Goal: Task Accomplishment & Management: Manage account settings

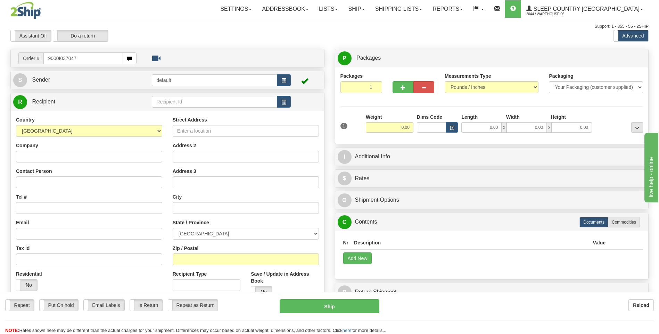
type input "9000I037047"
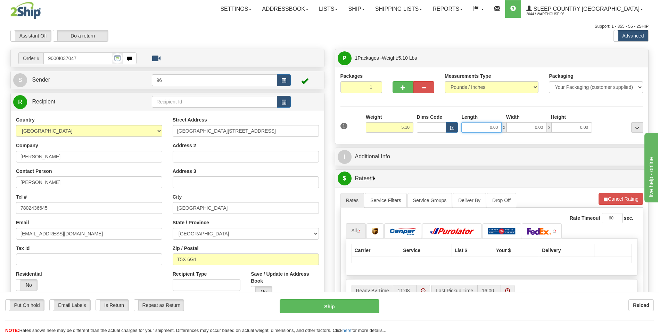
click at [497, 127] on input "0.00" at bounding box center [482, 127] width 40 height 10
type input "23.00"
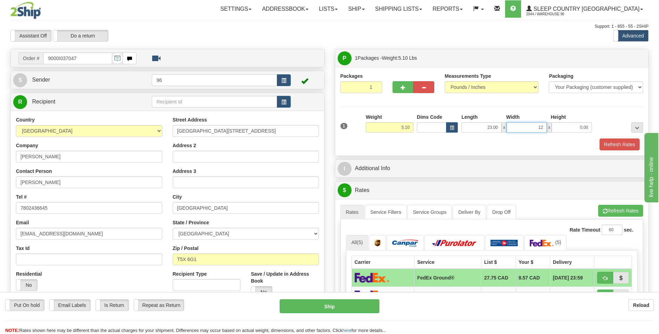
type input "12.00"
click at [623, 143] on button "Refresh Rates" at bounding box center [620, 145] width 40 height 12
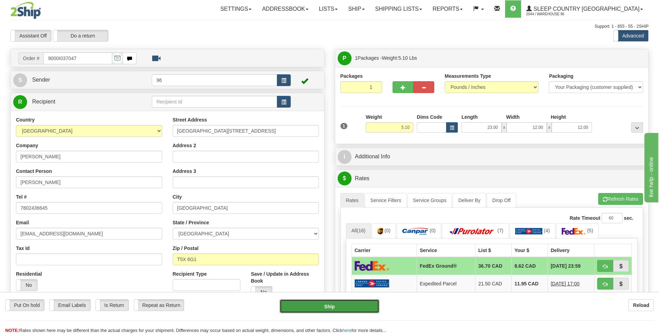
click at [329, 307] on button "Ship" at bounding box center [329, 307] width 99 height 14
type input "92"
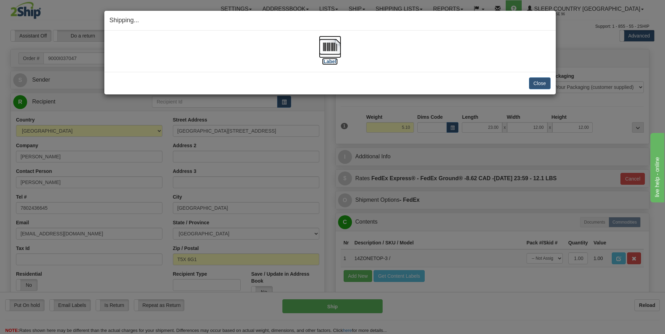
click at [334, 48] on img at bounding box center [330, 47] width 22 height 22
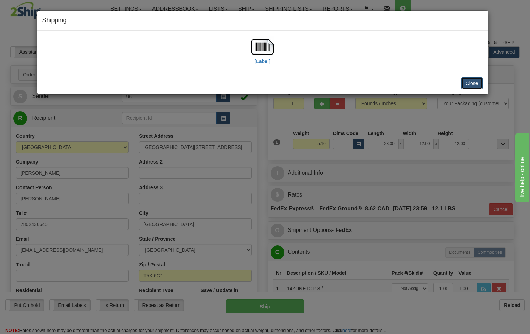
click at [471, 85] on button "Close" at bounding box center [473, 84] width 22 height 12
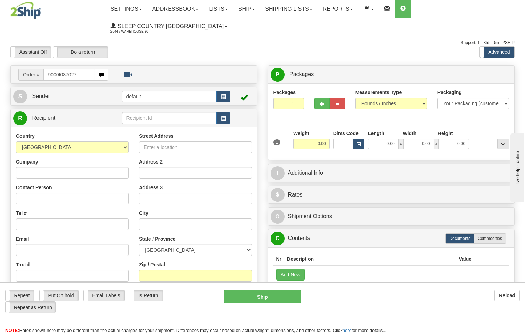
type input "9000I037027"
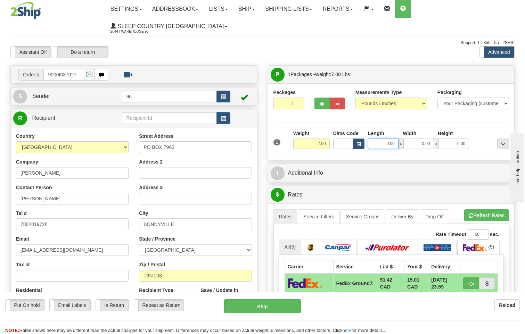
click at [397, 139] on input "0.00" at bounding box center [383, 144] width 31 height 10
type input "25.00"
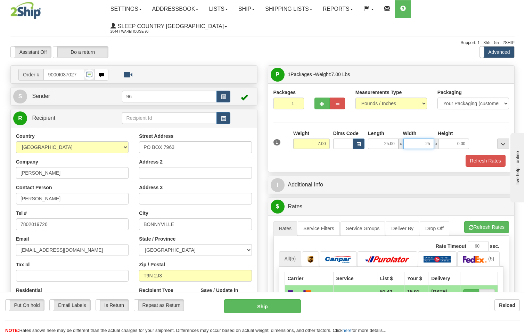
type input "25.00"
type input "12.00"
click at [482, 155] on button "Refresh Rates" at bounding box center [486, 161] width 40 height 12
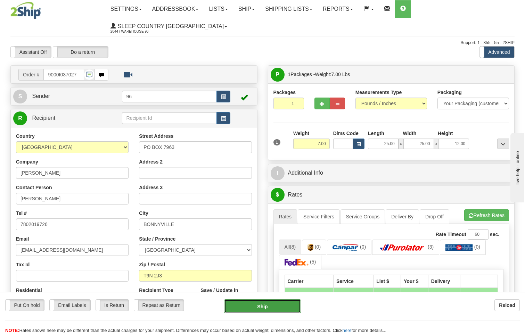
click at [275, 310] on button "Ship" at bounding box center [262, 307] width 77 height 14
type input "260"
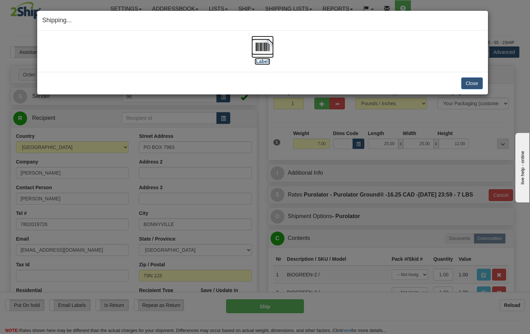
click at [271, 47] on img at bounding box center [263, 47] width 22 height 22
click at [476, 83] on button "Close" at bounding box center [473, 84] width 22 height 12
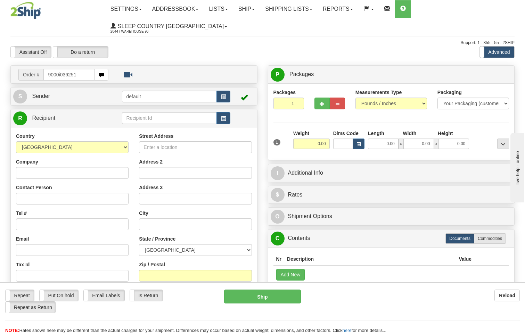
type input "9000i036251"
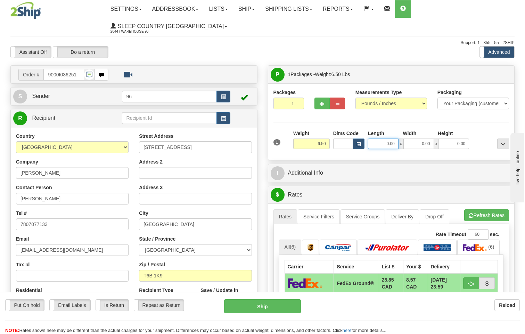
click at [394, 139] on input "0.00" at bounding box center [383, 144] width 31 height 10
type input "12.00"
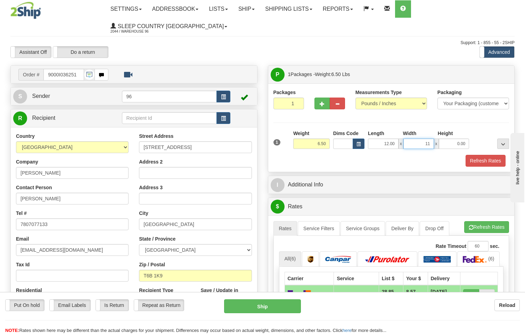
type input "11.00"
type input "4.00"
click at [494, 155] on button "Refresh Rates" at bounding box center [486, 161] width 40 height 12
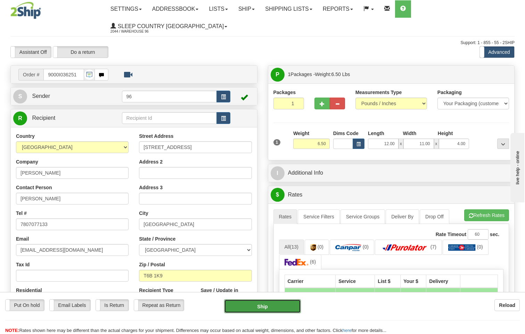
click at [267, 312] on button "Ship" at bounding box center [262, 307] width 77 height 14
type input "92"
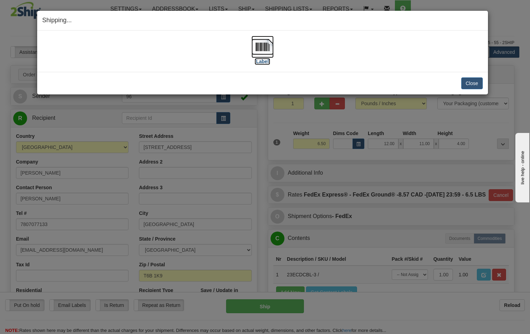
click at [268, 44] on img at bounding box center [263, 47] width 22 height 22
click at [467, 85] on button "Close" at bounding box center [473, 84] width 22 height 12
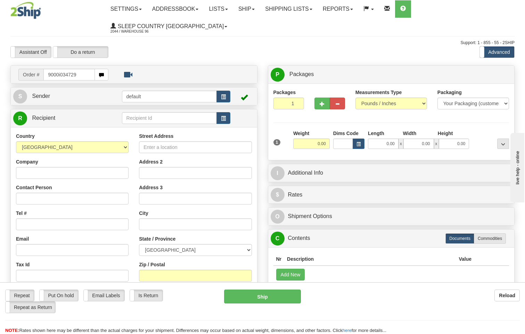
type input "9000i034729"
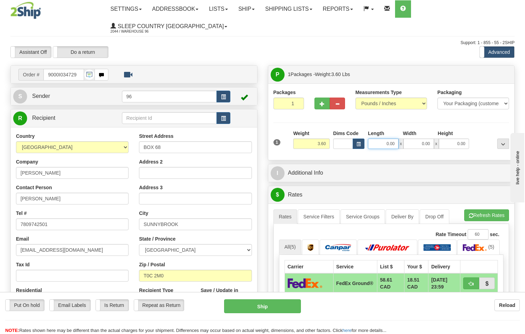
click at [396, 139] on input "0.00" at bounding box center [383, 144] width 31 height 10
type input "18.00"
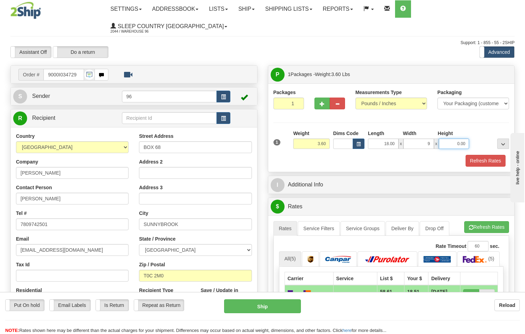
type input "9.00"
type input "8.00"
click at [493, 155] on button "Refresh Rates" at bounding box center [486, 161] width 40 height 12
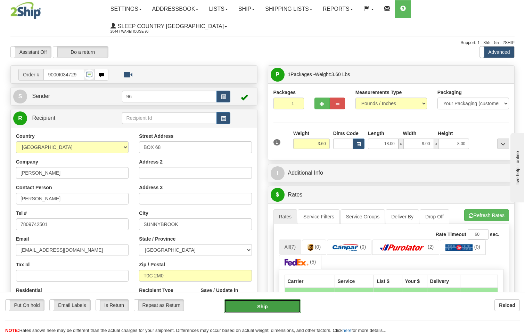
click at [282, 310] on button "Ship" at bounding box center [262, 307] width 77 height 14
type input "260"
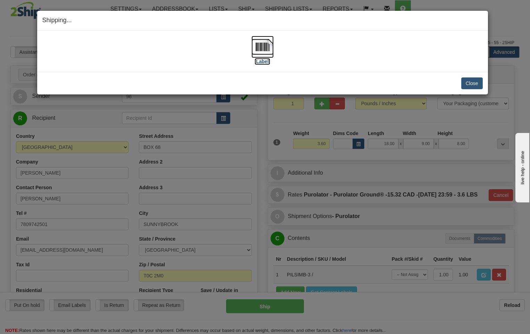
click at [266, 45] on img at bounding box center [263, 47] width 22 height 22
click at [476, 84] on button "Close" at bounding box center [473, 84] width 22 height 12
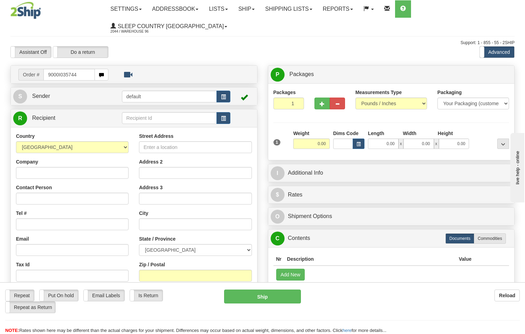
type input "9000I035744"
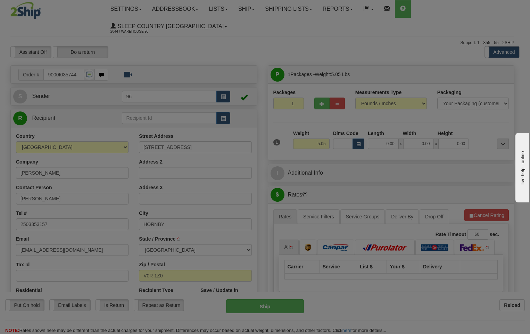
type input "HORNBY ISLAND"
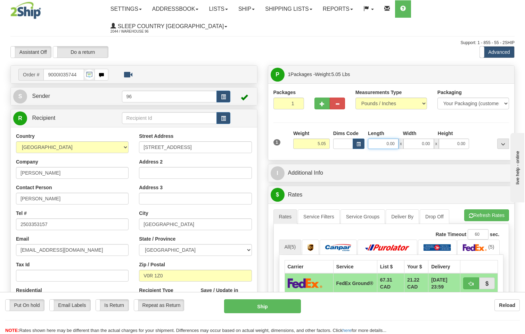
click at [396, 139] on input "0.00" at bounding box center [383, 144] width 31 height 10
type input "17.00"
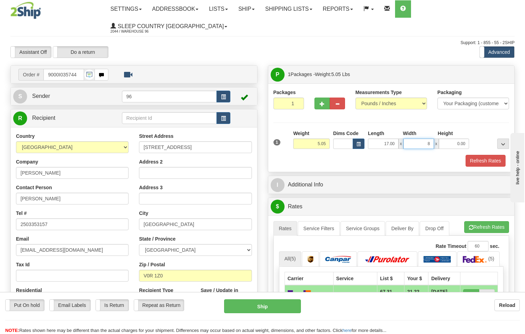
type input "8.00"
click at [493, 155] on button "Refresh Rates" at bounding box center [486, 161] width 40 height 12
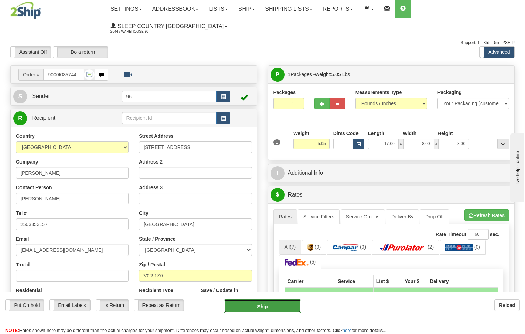
click at [279, 306] on button "Ship" at bounding box center [262, 307] width 77 height 14
type input "92"
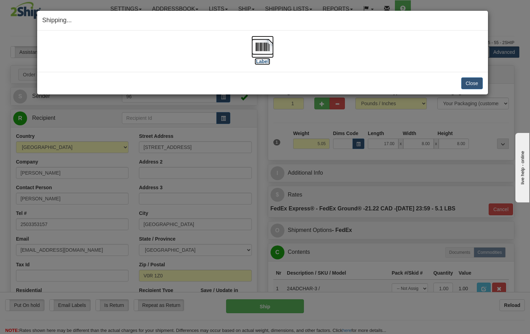
click at [265, 45] on img at bounding box center [263, 47] width 22 height 22
click at [475, 84] on button "Close" at bounding box center [473, 84] width 22 height 12
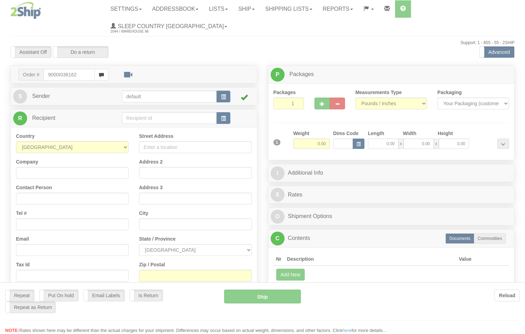
type input "9000I036162"
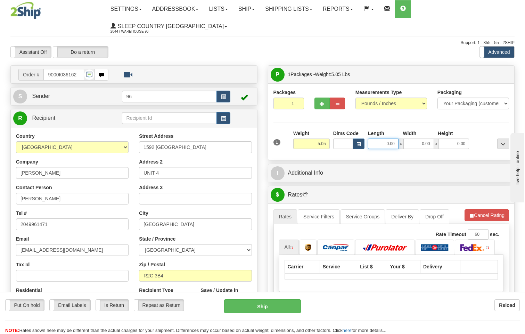
click at [395, 139] on input "0.00" at bounding box center [383, 144] width 31 height 10
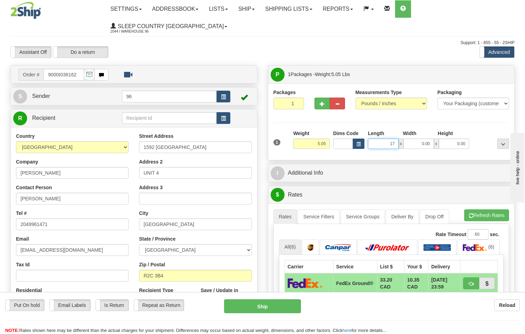
type input "17.00"
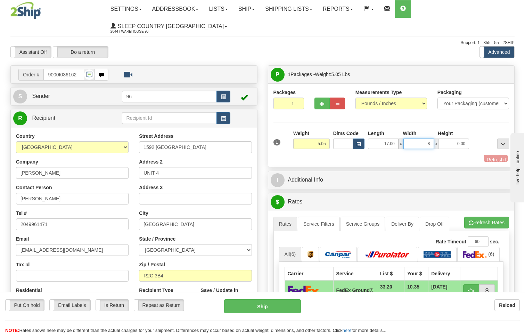
type input "8.00"
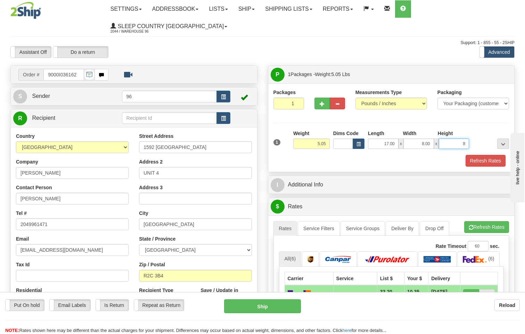
type input "8.00"
click at [487, 155] on button "Refresh Rates" at bounding box center [486, 161] width 40 height 12
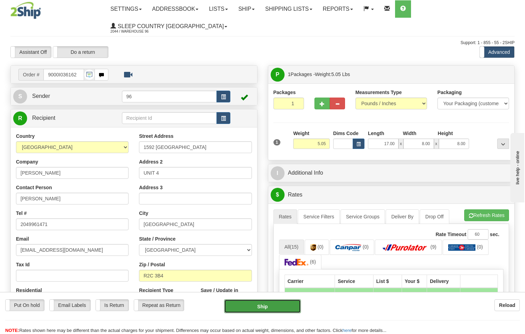
click at [276, 309] on button "Ship" at bounding box center [262, 307] width 77 height 14
type input "92"
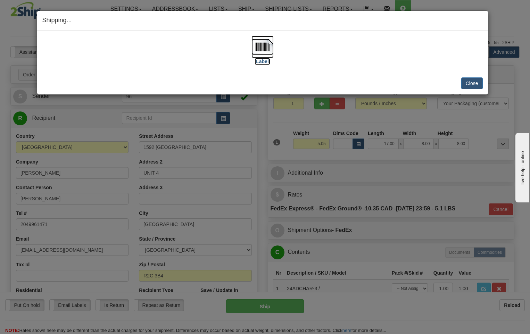
click at [264, 49] on img at bounding box center [263, 47] width 22 height 22
click at [474, 85] on button "Close" at bounding box center [473, 84] width 22 height 12
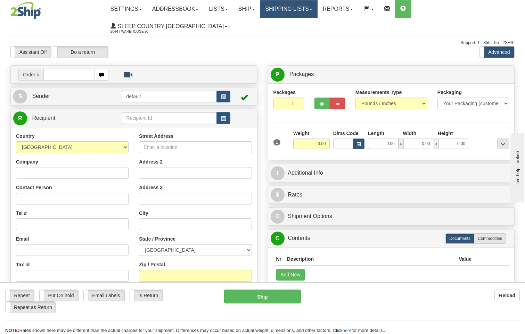
click at [304, 10] on link "Shipping lists" at bounding box center [288, 8] width 57 height 17
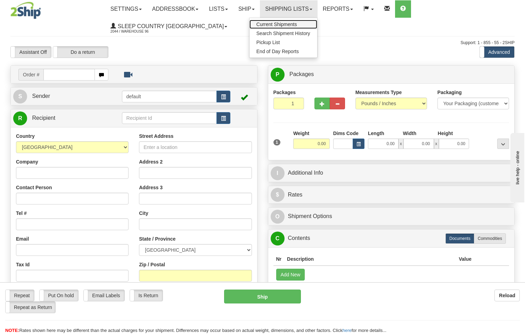
click at [293, 25] on span "Current Shipments" at bounding box center [277, 25] width 41 height 6
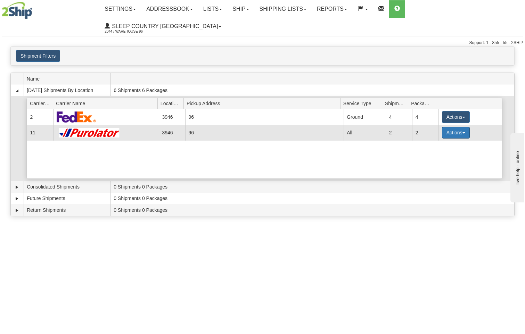
click at [458, 127] on button "Actions" at bounding box center [456, 133] width 28 height 12
click at [433, 143] on span "Details" at bounding box center [430, 145] width 19 height 5
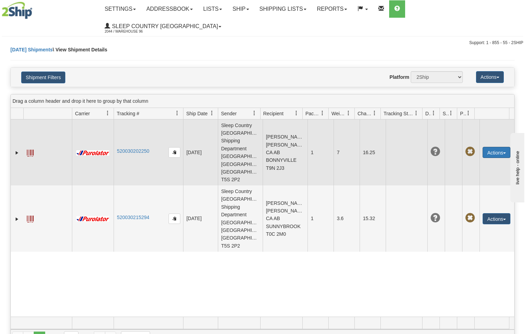
click at [493, 147] on button "Actions" at bounding box center [497, 152] width 28 height 11
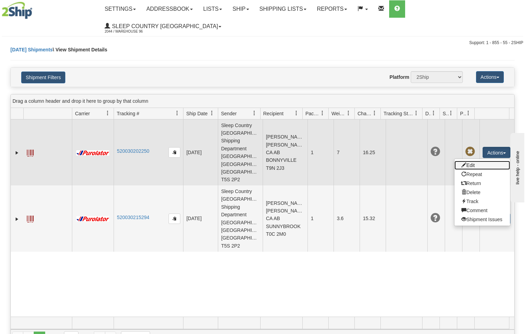
click at [468, 161] on link "Edit" at bounding box center [483, 165] width 56 height 9
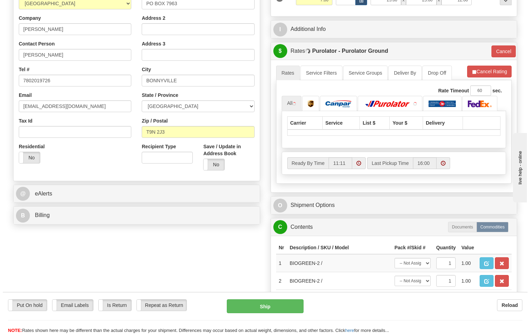
scroll to position [278, 0]
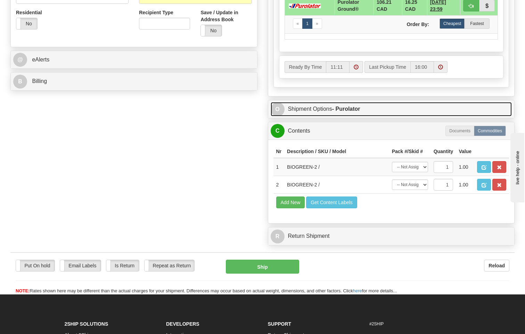
click at [345, 106] on strong "- Purolator" at bounding box center [346, 109] width 28 height 6
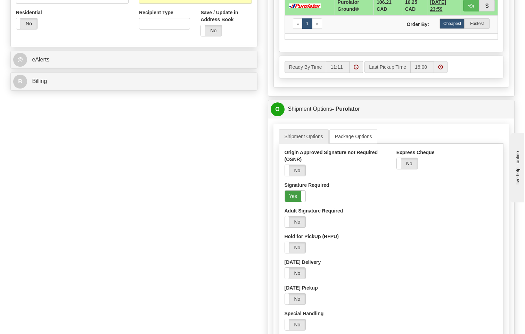
click at [295, 191] on label "Yes" at bounding box center [295, 196] width 21 height 11
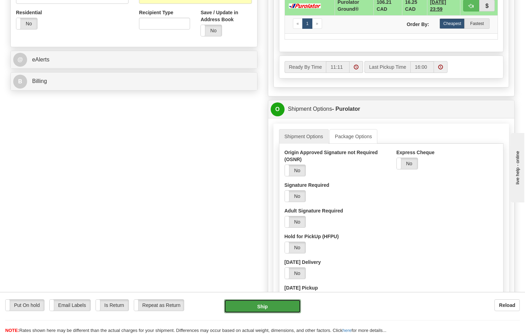
click at [293, 311] on button "Ship" at bounding box center [262, 307] width 77 height 14
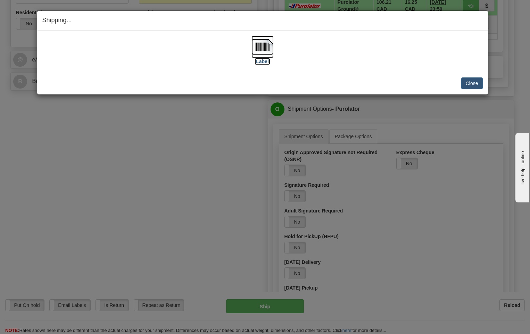
click at [268, 47] on img at bounding box center [263, 47] width 22 height 22
click at [473, 83] on button "Close" at bounding box center [473, 84] width 22 height 12
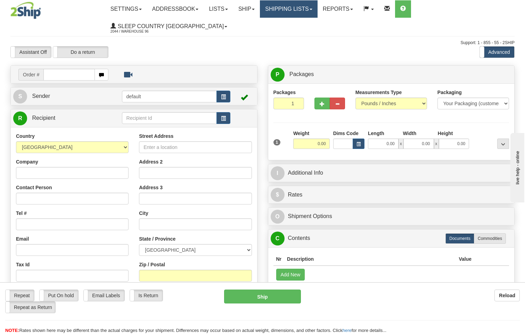
click at [311, 9] on link "Shipping lists" at bounding box center [288, 8] width 57 height 17
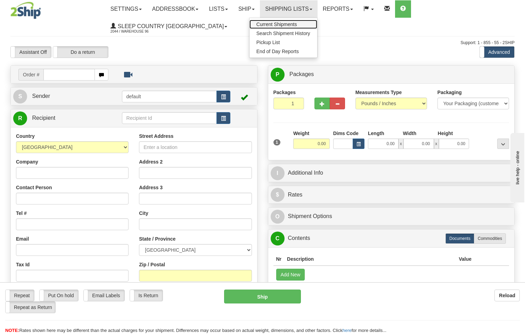
click at [286, 23] on span "Current Shipments" at bounding box center [277, 25] width 41 height 6
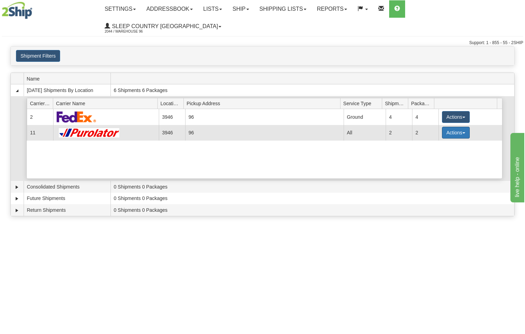
click at [460, 127] on button "Actions" at bounding box center [456, 133] width 28 height 12
click at [435, 143] on span "Details" at bounding box center [430, 145] width 19 height 5
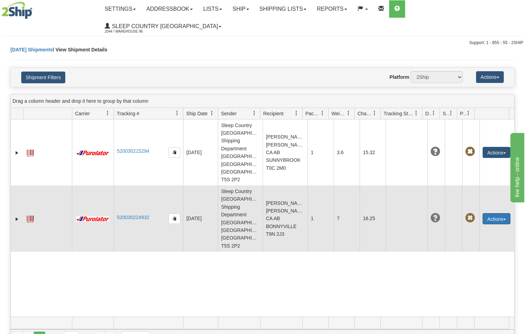
click at [494, 213] on button "Actions" at bounding box center [497, 218] width 28 height 11
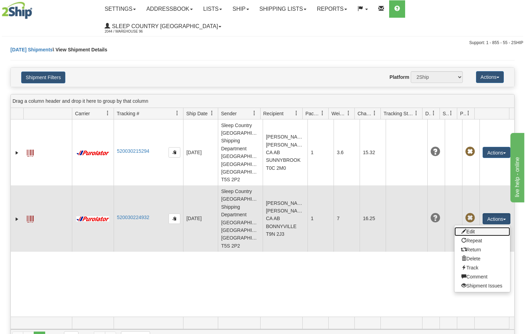
click at [472, 227] on link "Edit" at bounding box center [483, 231] width 56 height 9
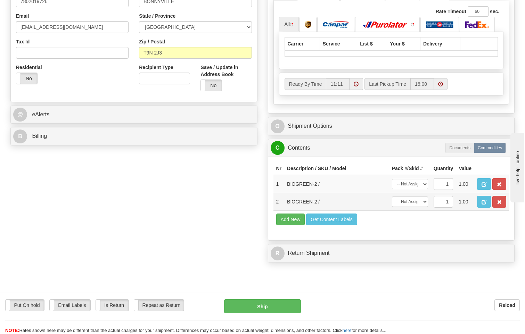
scroll to position [243, 0]
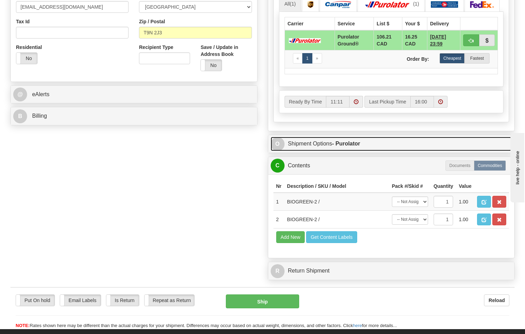
click at [345, 141] on strong "- Purolator" at bounding box center [346, 144] width 28 height 6
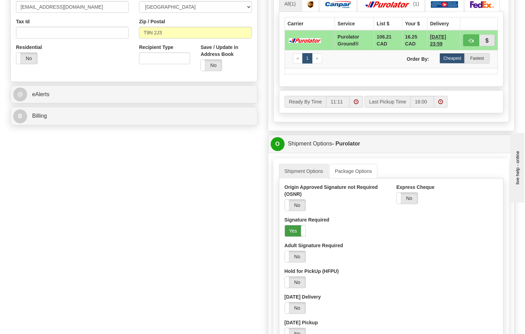
click at [298, 226] on label "Yes" at bounding box center [295, 231] width 21 height 11
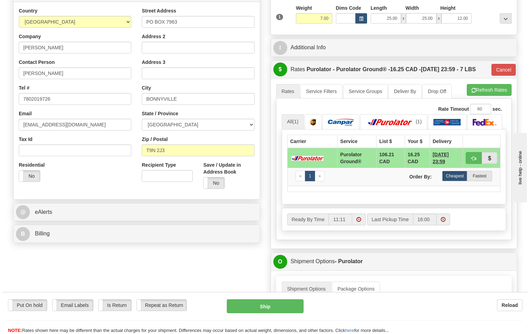
scroll to position [0, 0]
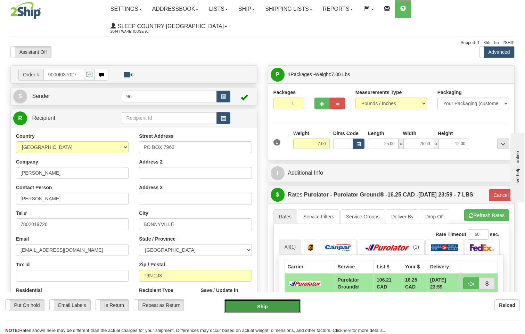
click at [284, 306] on button "Ship" at bounding box center [262, 307] width 77 height 14
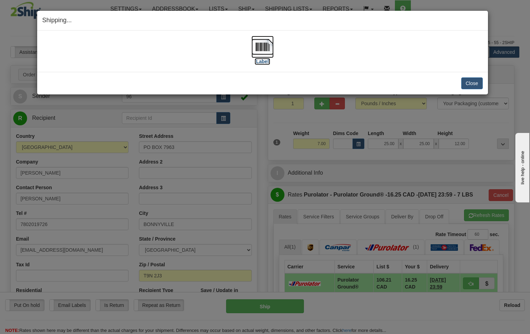
click at [266, 48] on img at bounding box center [263, 47] width 22 height 22
click at [474, 85] on button "Close" at bounding box center [473, 84] width 22 height 12
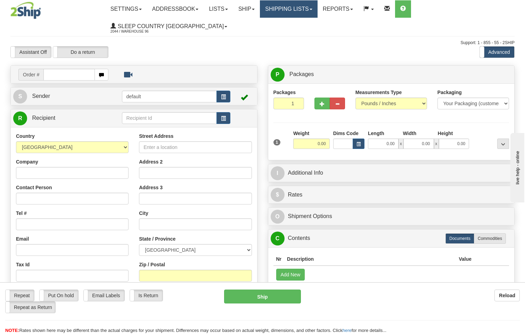
click at [281, 10] on link "Shipping lists" at bounding box center [288, 8] width 57 height 17
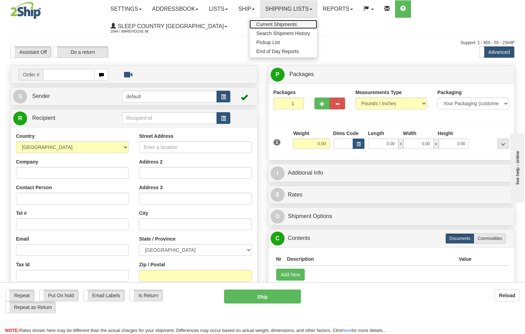
click at [293, 24] on span "Current Shipments" at bounding box center [277, 25] width 41 height 6
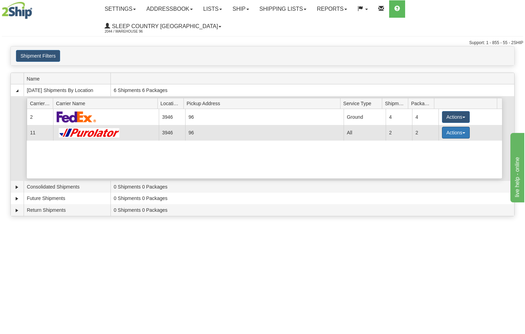
click at [456, 127] on button "Actions" at bounding box center [456, 133] width 28 height 12
click at [429, 143] on span "Details" at bounding box center [430, 145] width 19 height 5
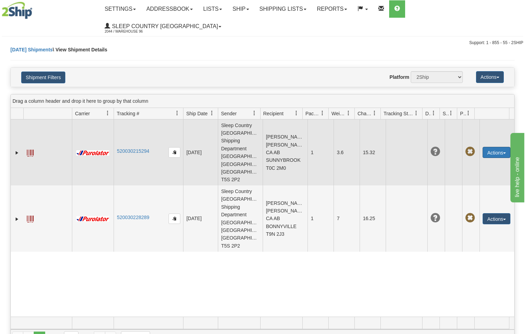
drag, startPoint x: 494, startPoint y: 130, endPoint x: 492, endPoint y: 133, distance: 4.1
click at [494, 147] on button "Actions" at bounding box center [497, 152] width 28 height 11
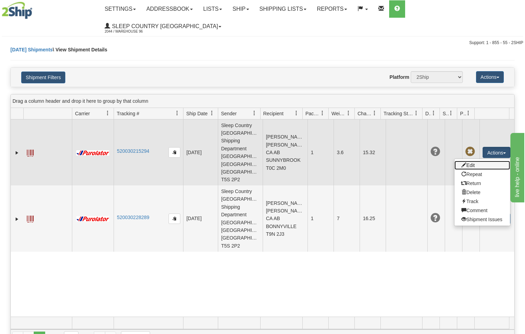
click at [472, 161] on link "Edit" at bounding box center [483, 165] width 56 height 9
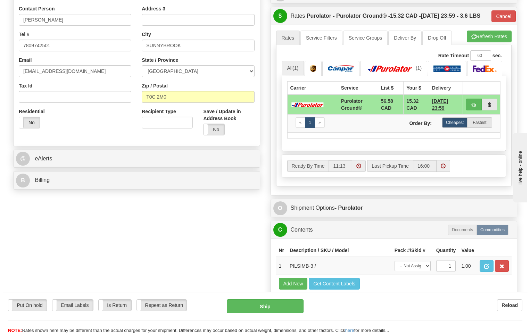
scroll to position [209, 0]
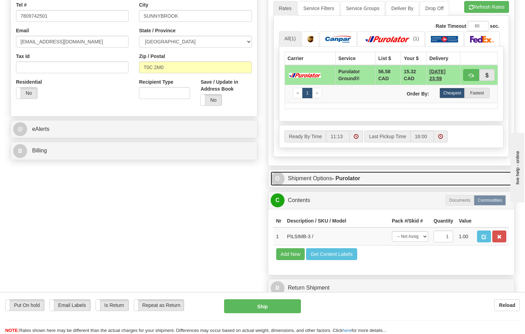
click at [347, 179] on link "O Shipment Options - Purolator" at bounding box center [392, 179] width 242 height 14
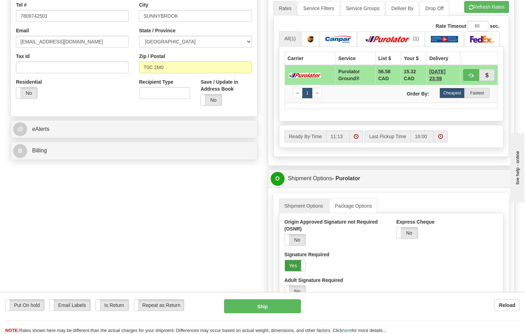
click at [294, 261] on label "Yes" at bounding box center [295, 265] width 21 height 11
click at [284, 305] on button "Ship" at bounding box center [262, 307] width 77 height 14
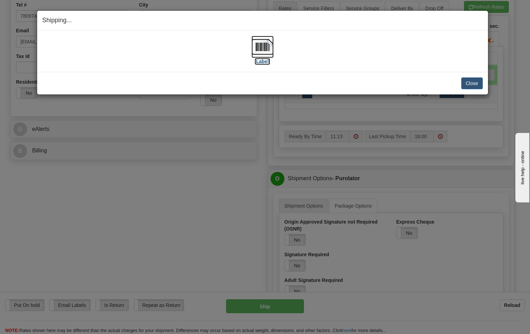
click at [265, 47] on img at bounding box center [263, 47] width 22 height 22
click at [472, 85] on button "Close" at bounding box center [473, 84] width 22 height 12
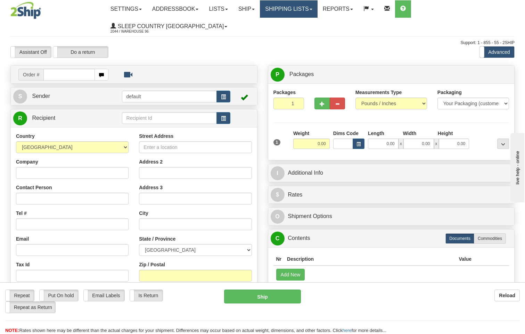
click at [297, 12] on link "Shipping lists" at bounding box center [288, 8] width 57 height 17
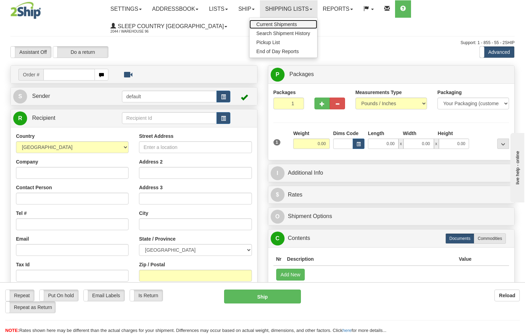
click at [297, 23] on span "Current Shipments" at bounding box center [277, 25] width 41 height 6
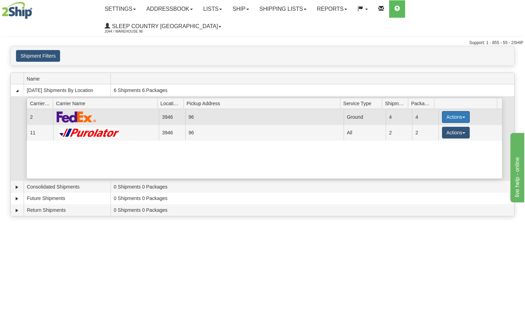
click at [449, 111] on button "Actions" at bounding box center [456, 117] width 28 height 12
click at [428, 137] on span "Close" at bounding box center [429, 139] width 16 height 5
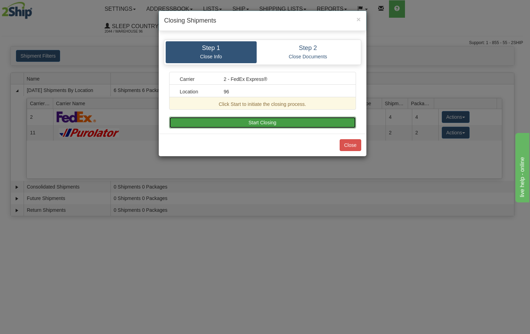
click at [298, 122] on button "Start Closing" at bounding box center [262, 123] width 187 height 12
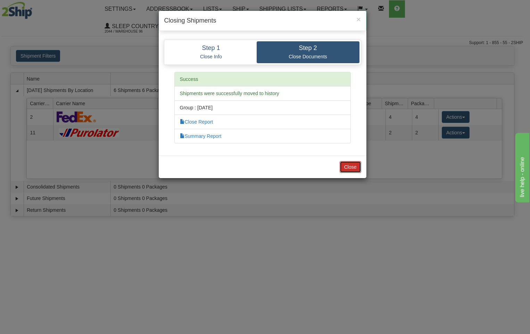
click at [350, 171] on button "Close" at bounding box center [351, 167] width 22 height 12
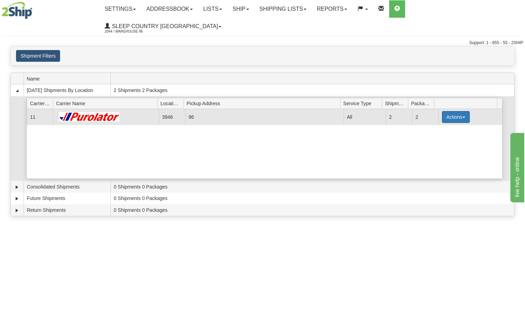
click at [447, 111] on button "Actions" at bounding box center [456, 117] width 28 height 12
click at [429, 146] on span "Pickup" at bounding box center [430, 148] width 18 height 5
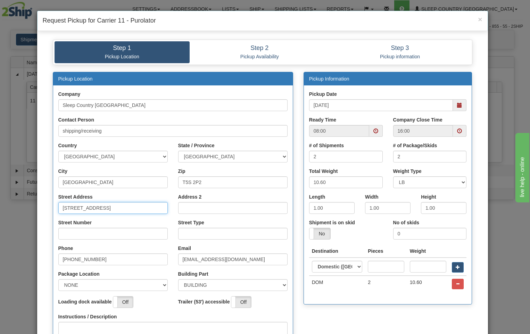
click at [128, 205] on input "[STREET_ADDRESS]" at bounding box center [113, 208] width 110 height 12
type input "18137"
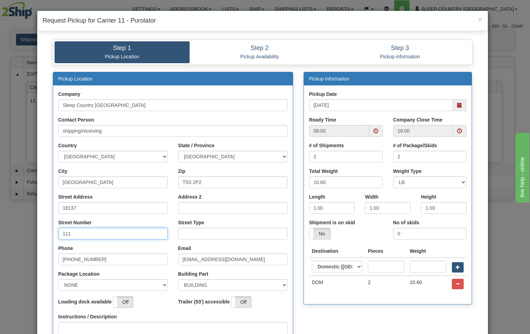
type input "111"
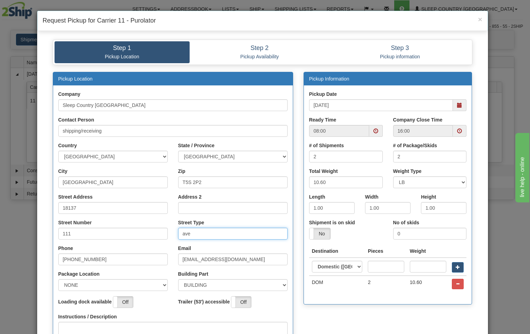
type input "ave"
click at [161, 287] on select "NONE FRONT REAR SIDE" at bounding box center [113, 285] width 110 height 12
select select "2"
click at [58, 279] on select "NONE FRONT REAR SIDE" at bounding box center [113, 285] width 110 height 12
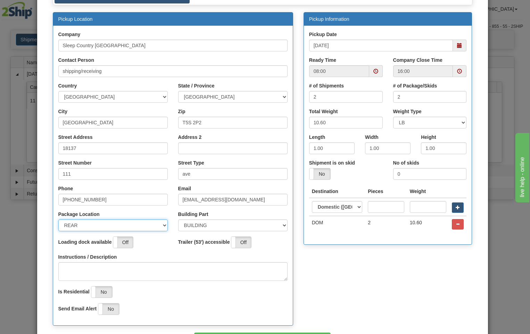
scroll to position [109, 0]
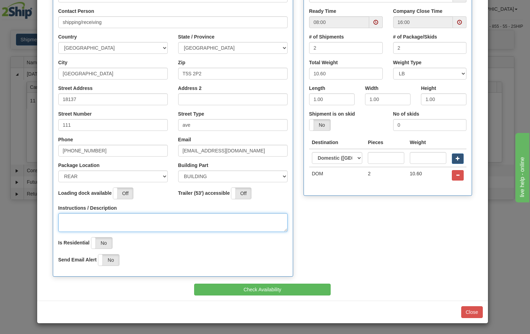
click at [64, 214] on textarea "Instructions / Description" at bounding box center [172, 222] width 229 height 19
click at [374, 23] on span at bounding box center [376, 22] width 5 height 5
type textarea "pick up at rear of building"
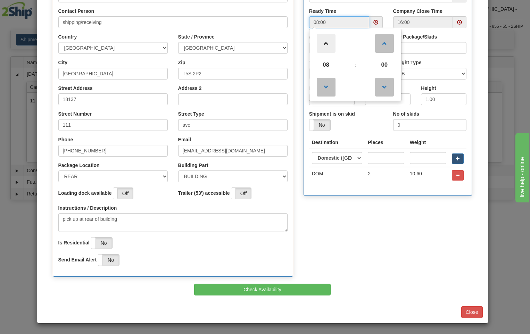
click at [325, 43] on span at bounding box center [326, 43] width 19 height 19
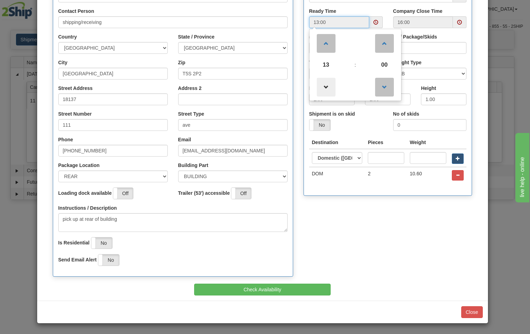
click at [324, 89] on span at bounding box center [326, 87] width 19 height 19
type input "12:00"
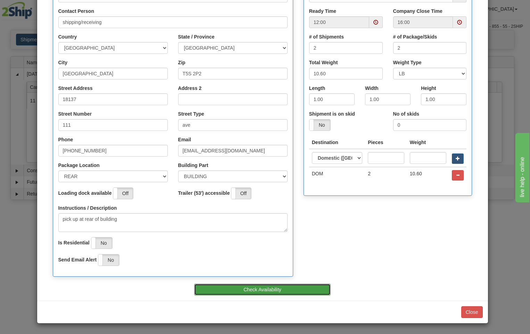
click at [293, 287] on button "Check Availability" at bounding box center [262, 290] width 137 height 12
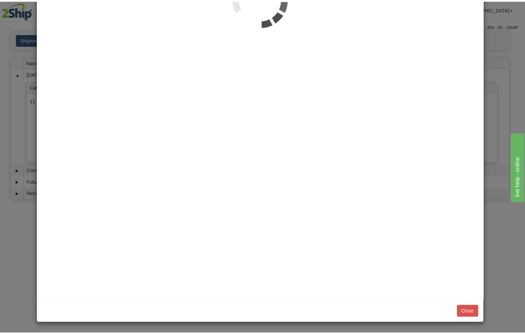
scroll to position [0, 0]
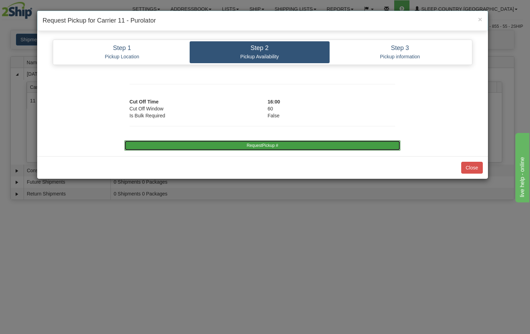
click at [249, 147] on button "RequestPickup #" at bounding box center [262, 145] width 276 height 10
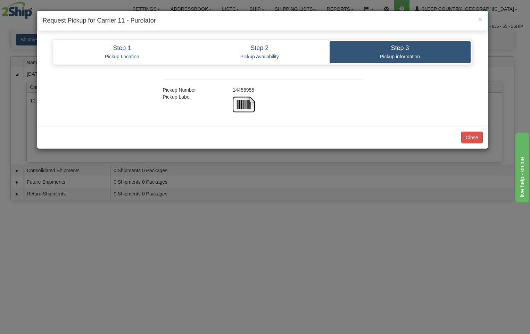
click at [472, 145] on div "Close" at bounding box center [262, 137] width 451 height 23
click at [474, 140] on button "Close" at bounding box center [473, 138] width 22 height 12
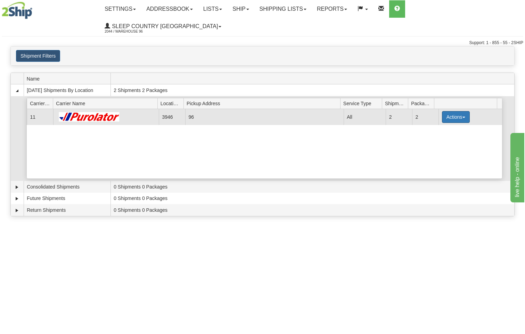
click at [452, 111] on button "Actions" at bounding box center [456, 117] width 28 height 12
click at [437, 137] on span "Close" at bounding box center [429, 139] width 16 height 5
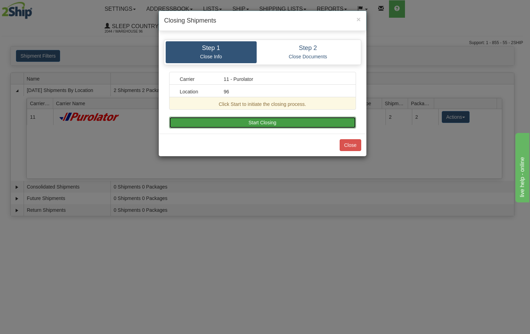
click at [222, 125] on button "Start Closing" at bounding box center [262, 123] width 187 height 12
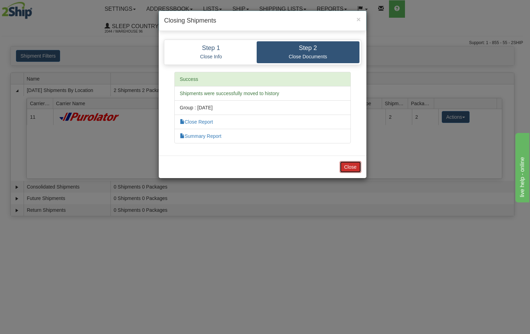
click at [355, 165] on button "Close" at bounding box center [351, 167] width 22 height 12
